Goal: Participate in discussion

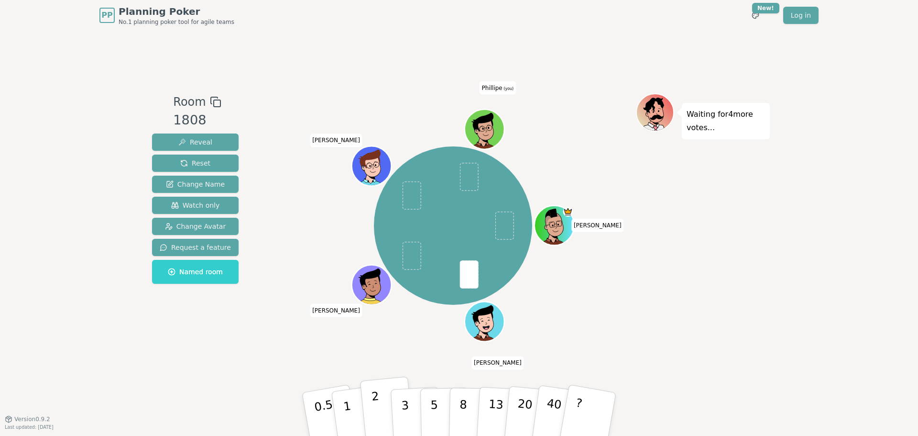
click at [374, 403] on p "2" at bounding box center [377, 415] width 12 height 52
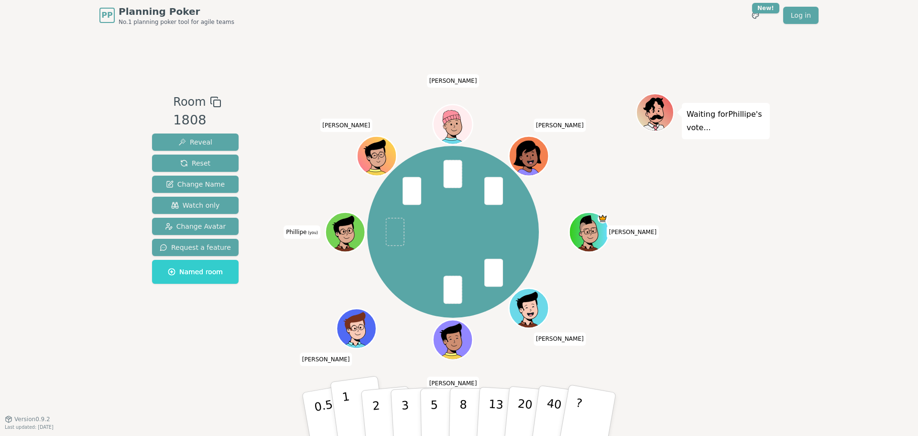
click at [358, 397] on button "1" at bounding box center [358, 413] width 57 height 77
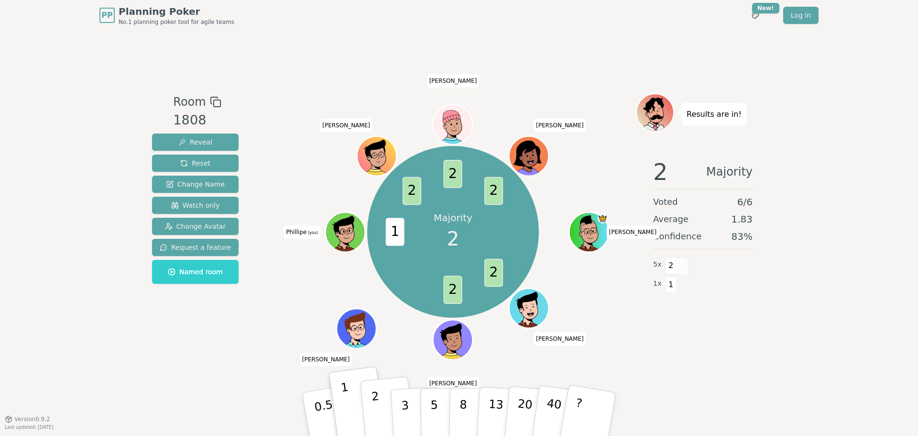
click at [378, 396] on button "2" at bounding box center [387, 414] width 55 height 76
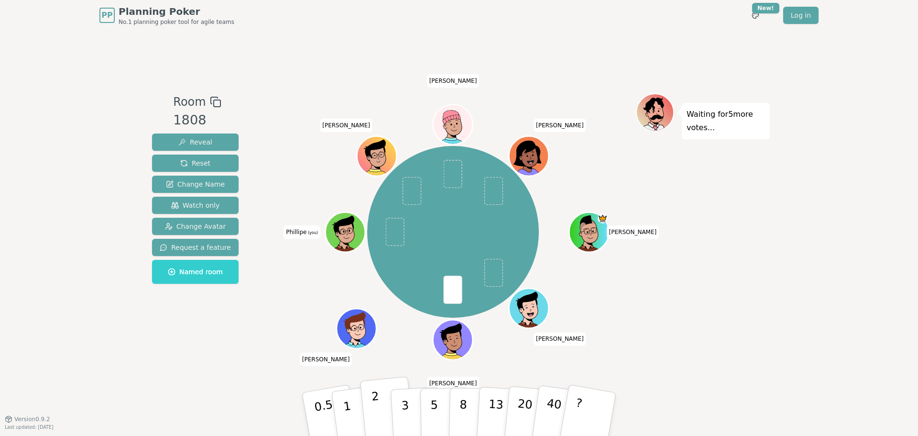
click at [373, 401] on p "2" at bounding box center [377, 415] width 12 height 52
click at [374, 411] on p "2" at bounding box center [377, 415] width 12 height 52
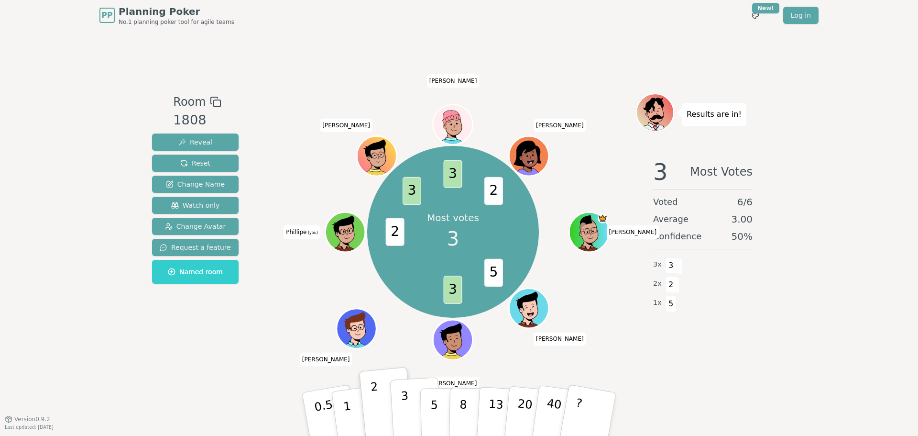
click at [418, 400] on button "3" at bounding box center [416, 414] width 52 height 75
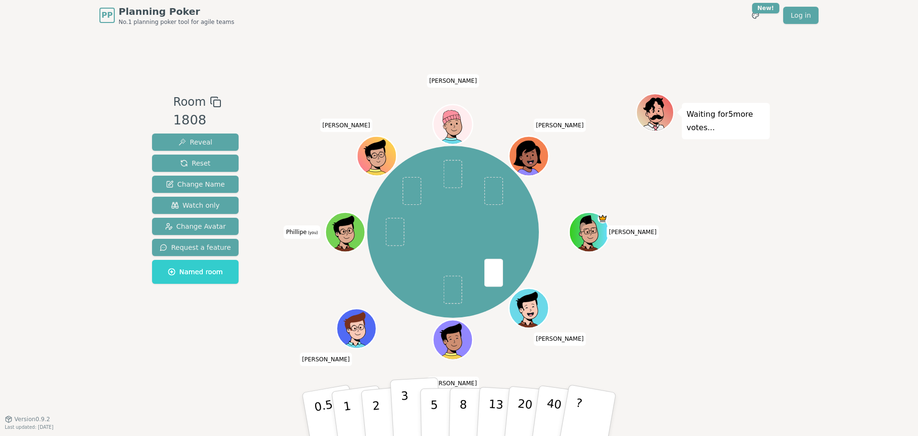
click at [406, 395] on p "3" at bounding box center [406, 415] width 11 height 52
click at [711, 339] on div "Waiting for 4 more votes..." at bounding box center [703, 224] width 134 height 263
